Goal: Check status: Check status

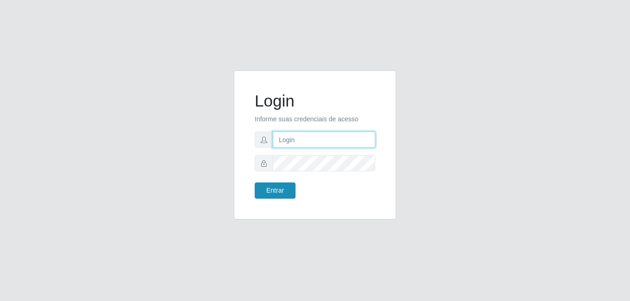
type input "samarab8@iwof"
click at [285, 191] on button "Entrar" at bounding box center [275, 191] width 41 height 16
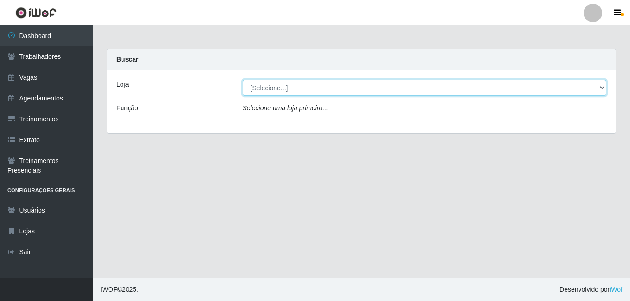
drag, startPoint x: 335, startPoint y: 87, endPoint x: 334, endPoint y: 97, distance: 10.2
click at [335, 88] on select "[Selecione...] Bemais Supermercados - B8 [PERSON_NAME]" at bounding box center [425, 88] width 364 height 16
select select "413"
click at [243, 80] on select "[Selecione...] Bemais Supermercados - B8 [PERSON_NAME]" at bounding box center [425, 88] width 364 height 16
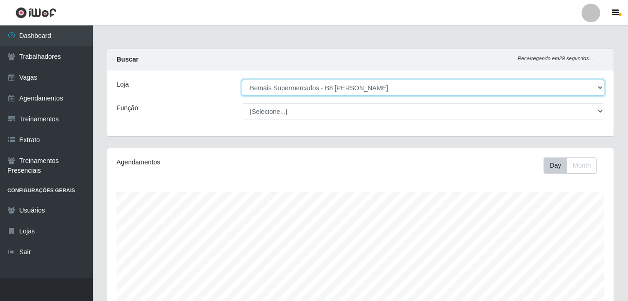
scroll to position [149, 0]
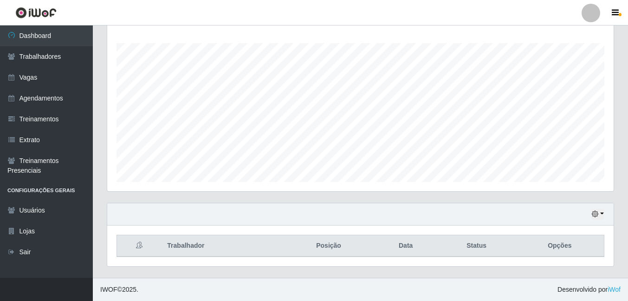
click at [606, 211] on div "Hoje 1 dia 3 dias 1 Semana Não encerrados" at bounding box center [360, 215] width 506 height 22
click at [605, 213] on div "Hoje 1 dia 3 dias 1 Semana Não encerrados" at bounding box center [360, 215] width 506 height 22
click at [603, 212] on button "button" at bounding box center [597, 214] width 13 height 11
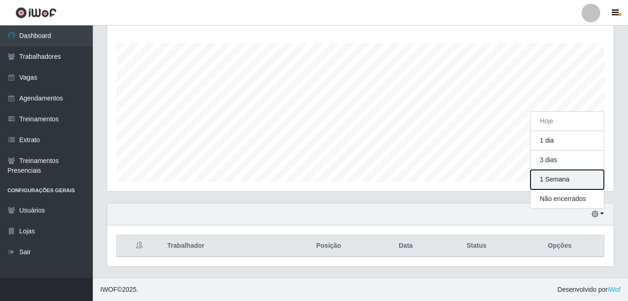
click at [564, 180] on button "1 Semana" at bounding box center [566, 179] width 73 height 19
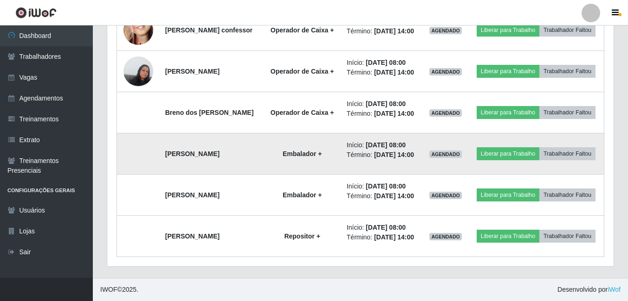
scroll to position [969, 0]
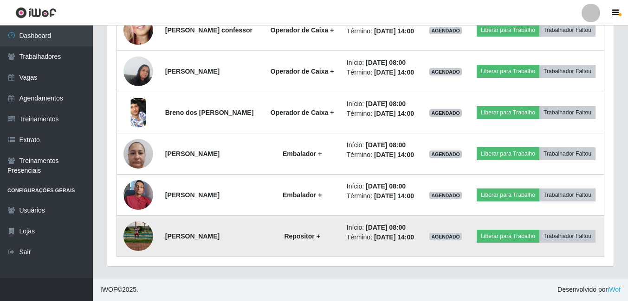
click at [136, 230] on img at bounding box center [138, 236] width 30 height 39
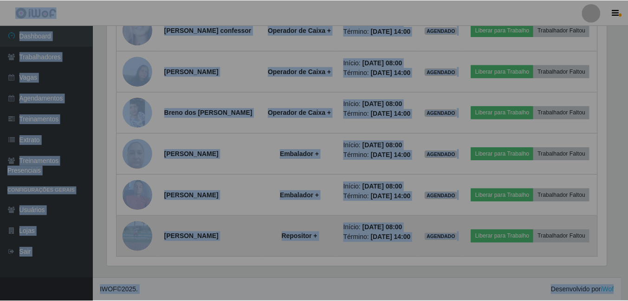
scroll to position [192, 506]
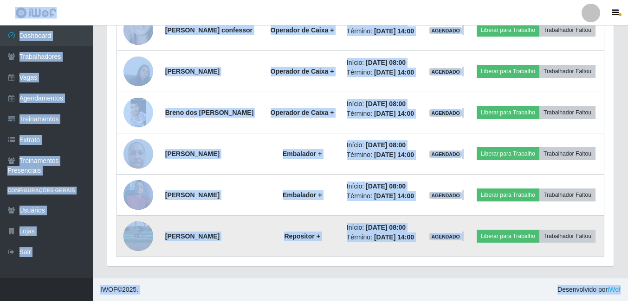
drag, startPoint x: 136, startPoint y: 230, endPoint x: 135, endPoint y: 239, distance: 8.9
click at [135, 239] on img at bounding box center [138, 236] width 30 height 39
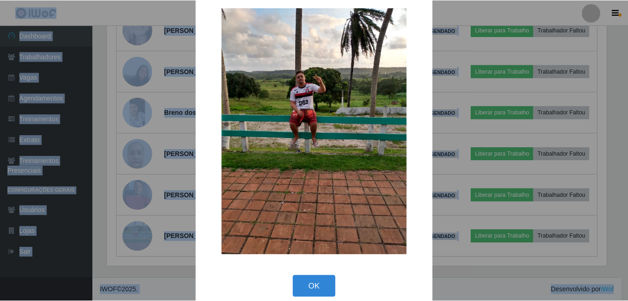
scroll to position [27, 0]
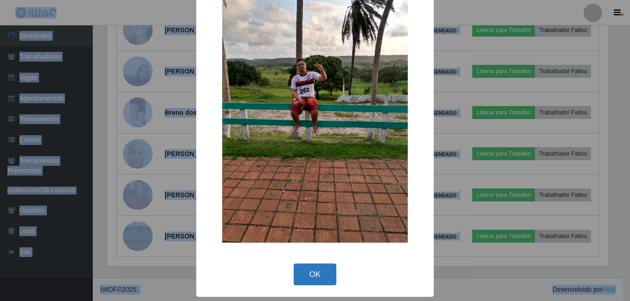
click at [319, 272] on button "OK" at bounding box center [315, 275] width 43 height 22
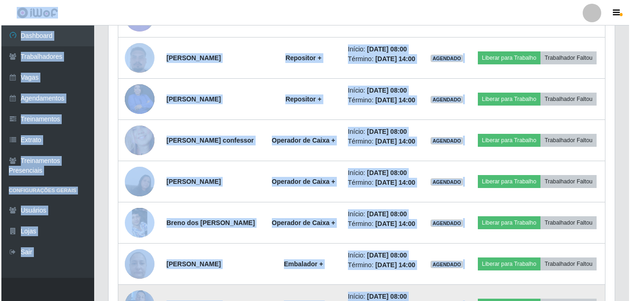
scroll to position [738, 0]
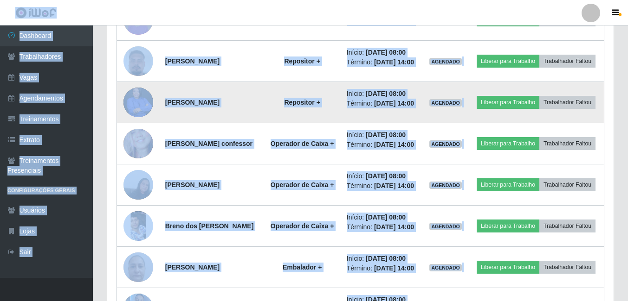
click at [133, 121] on img at bounding box center [138, 102] width 30 height 37
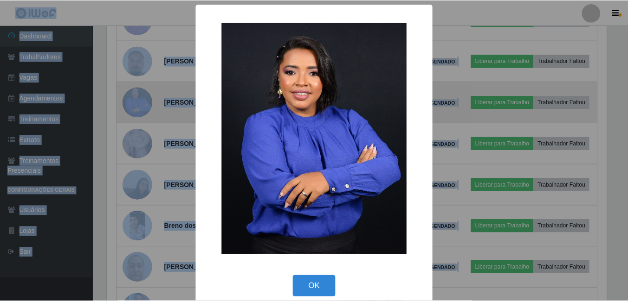
scroll to position [192, 501]
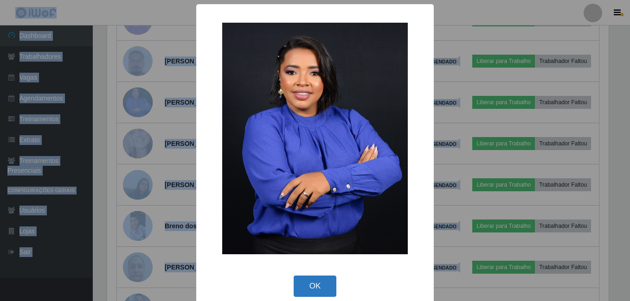
click at [314, 282] on button "OK" at bounding box center [315, 287] width 43 height 22
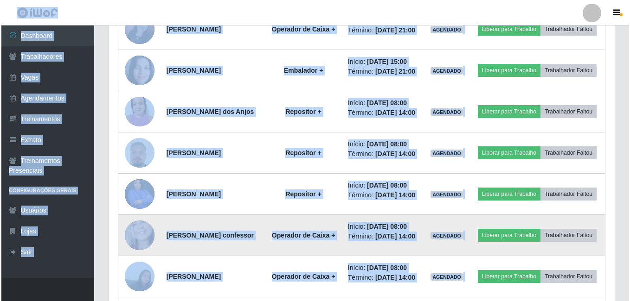
scroll to position [645, 0]
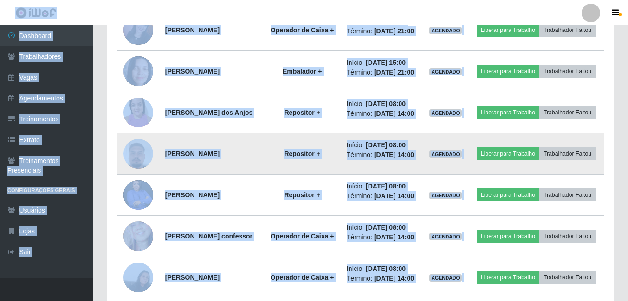
click at [140, 180] on img at bounding box center [138, 154] width 30 height 53
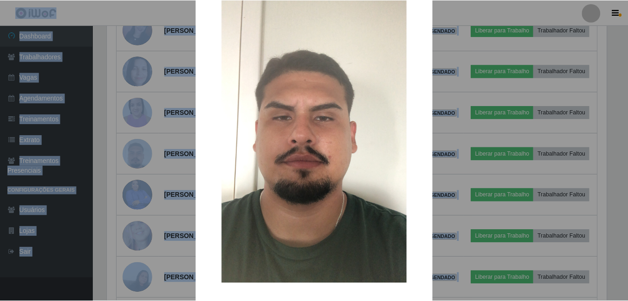
scroll to position [93, 0]
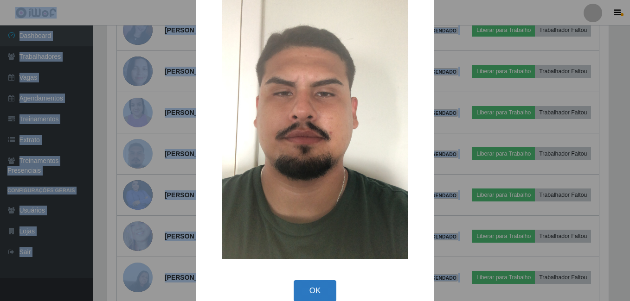
click at [311, 291] on button "OK" at bounding box center [315, 292] width 43 height 22
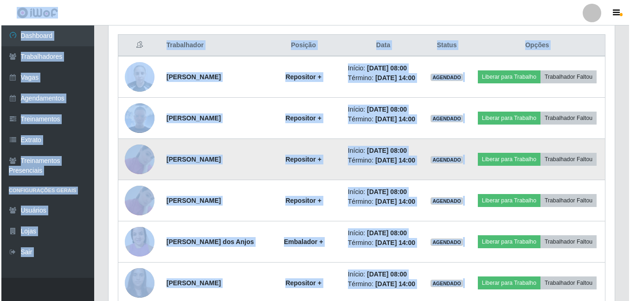
scroll to position [0, 0]
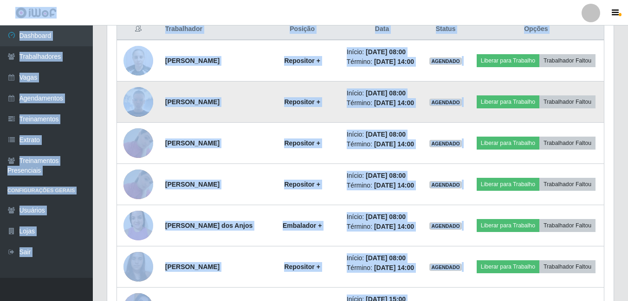
click at [143, 111] on img at bounding box center [138, 102] width 30 height 30
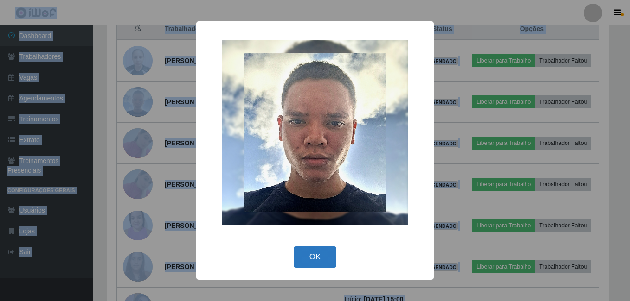
click at [308, 257] on button "OK" at bounding box center [315, 258] width 43 height 22
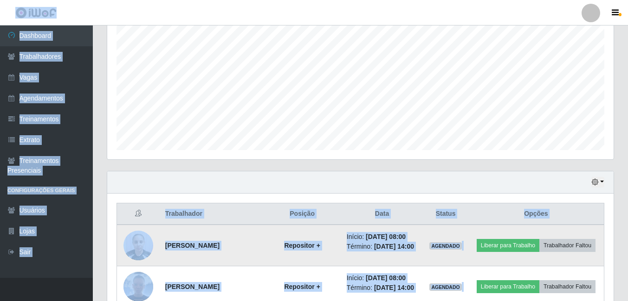
scroll to position [181, 0]
